Goal: Information Seeking & Learning: Learn about a topic

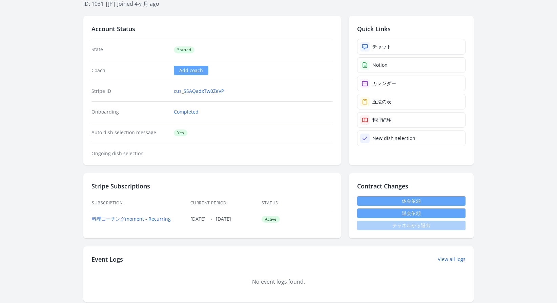
scroll to position [223, 0]
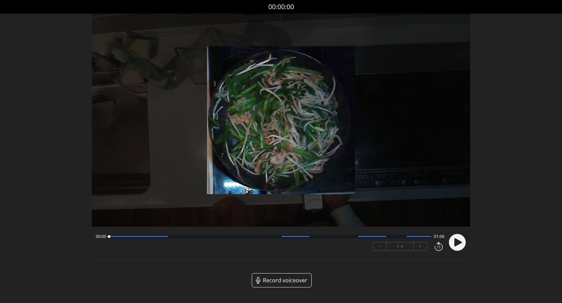
click at [462, 246] on circle at bounding box center [457, 242] width 17 height 17
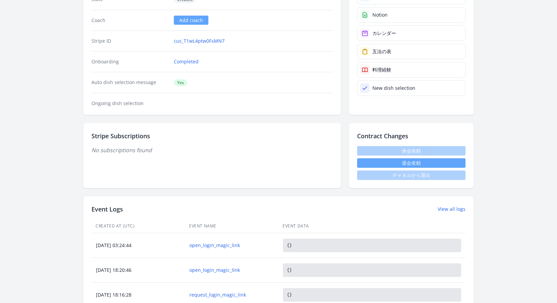
scroll to position [46, 0]
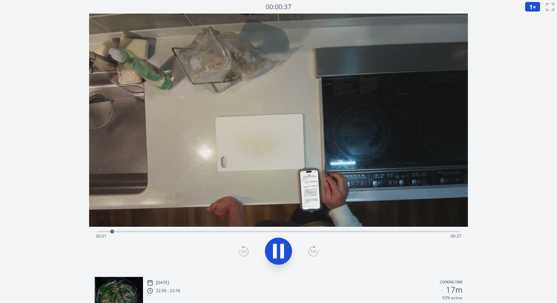
click at [433, 232] on div "Time elapsed: 00:01 Time remaining: 00:37" at bounding box center [278, 236] width 365 height 11
drag, startPoint x: 285, startPoint y: 252, endPoint x: 252, endPoint y: 154, distance: 104.1
click at [285, 252] on icon at bounding box center [278, 251] width 19 height 19
